Goal: Information Seeking & Learning: Learn about a topic

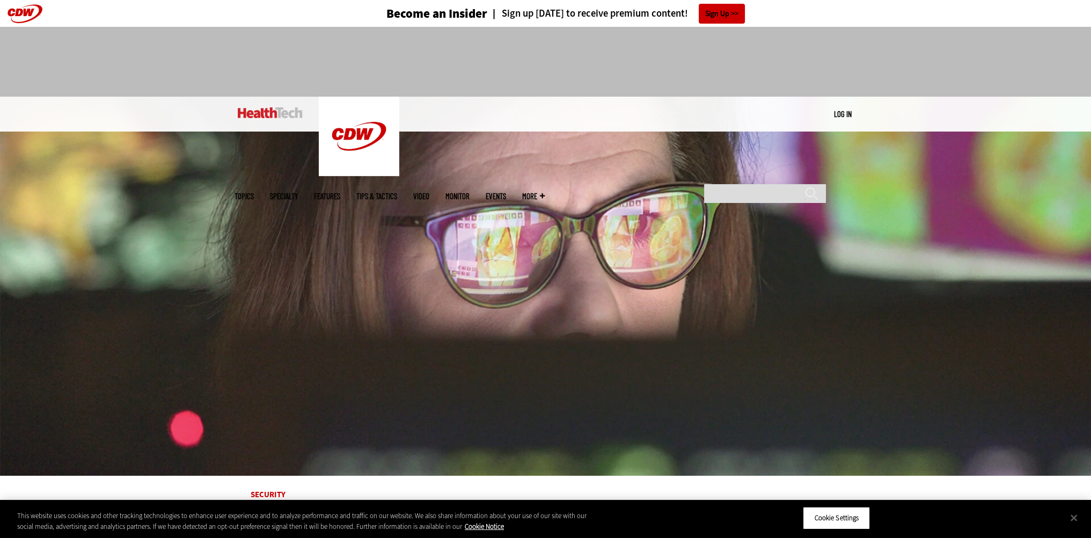
click at [109, 434] on img at bounding box center [545, 286] width 1091 height 379
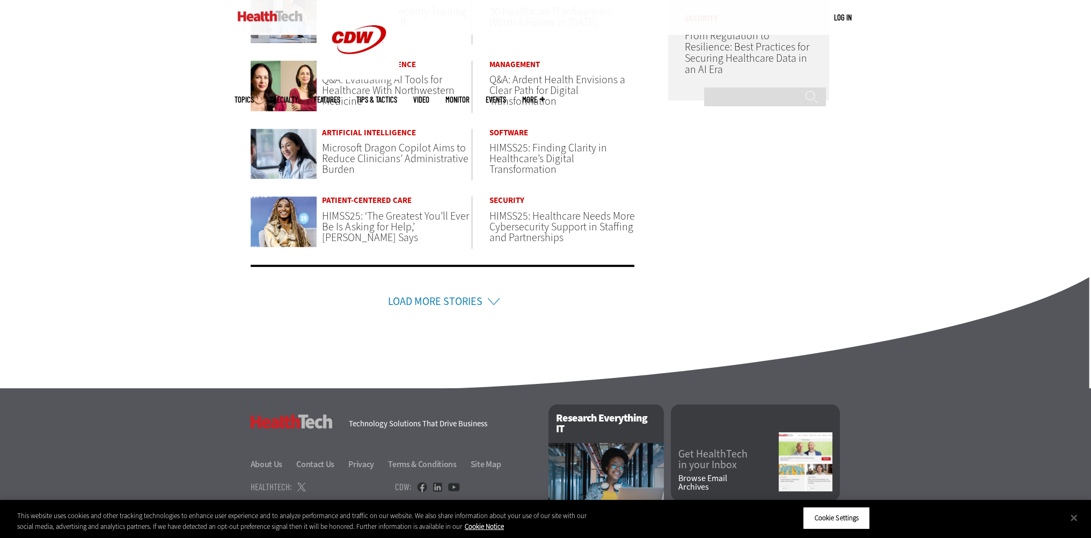
scroll to position [686, 0]
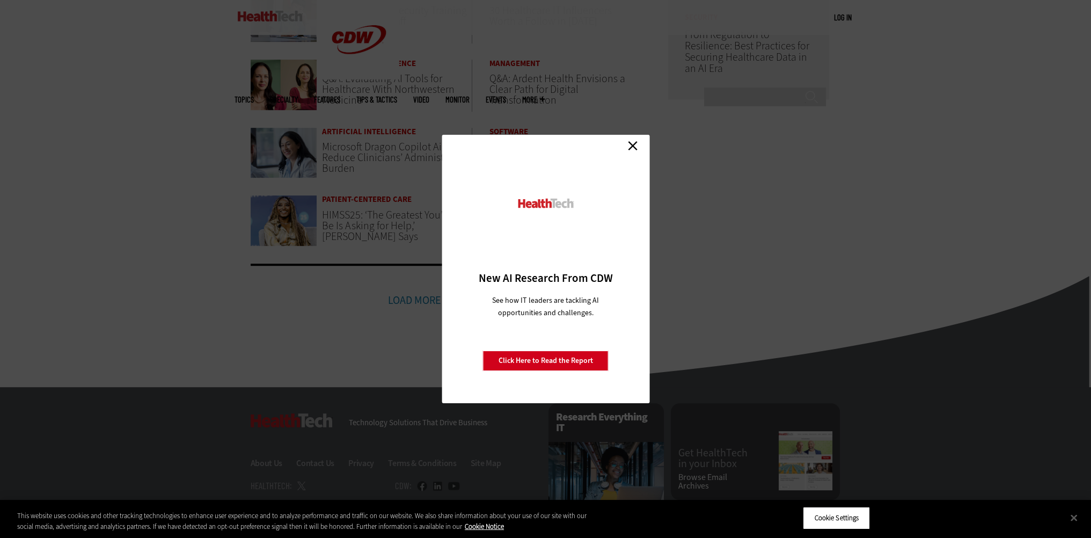
click at [630, 149] on link "Close" at bounding box center [632, 145] width 16 height 16
